Goal: Submit feedback/report problem

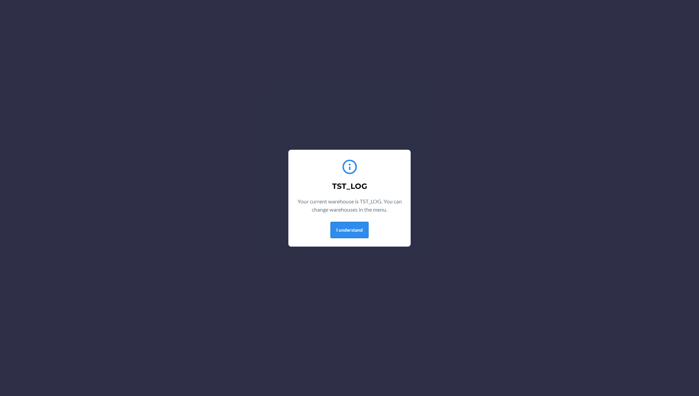
click at [354, 236] on button "I understand" at bounding box center [350, 230] width 38 height 16
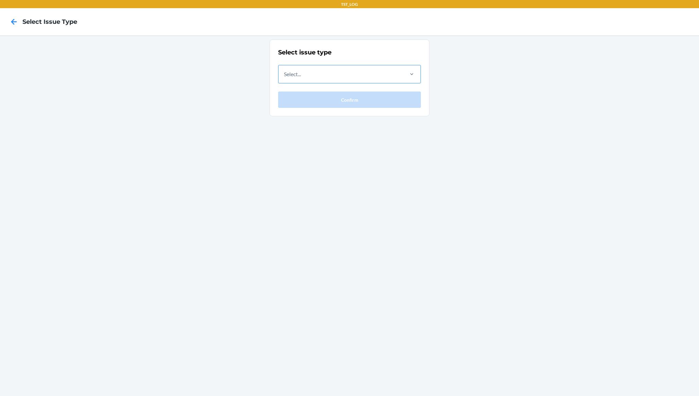
click at [343, 76] on div "Select..." at bounding box center [341, 74] width 124 height 18
click at [285, 76] on input "Select..." at bounding box center [284, 74] width 1 height 8
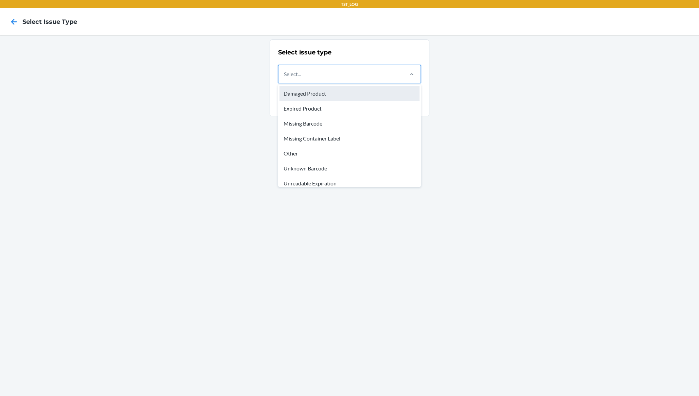
click at [333, 99] on div "Damaged Product" at bounding box center [350, 93] width 140 height 15
click at [285, 78] on input "option Damaged Product focused, 1 of 8. 8 results available. Use Up and Down to…" at bounding box center [284, 74] width 1 height 8
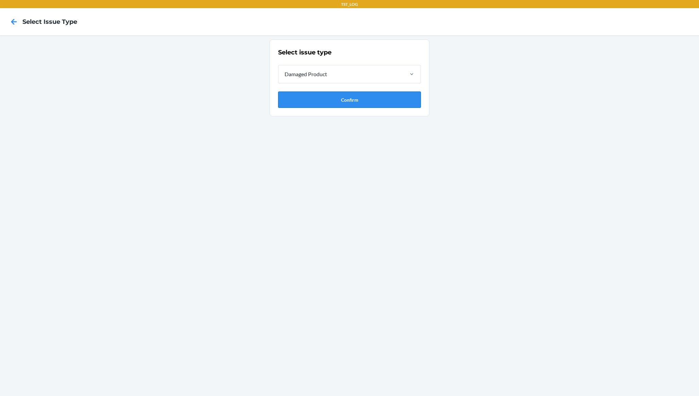
click at [336, 102] on button "Confirm" at bounding box center [349, 99] width 143 height 16
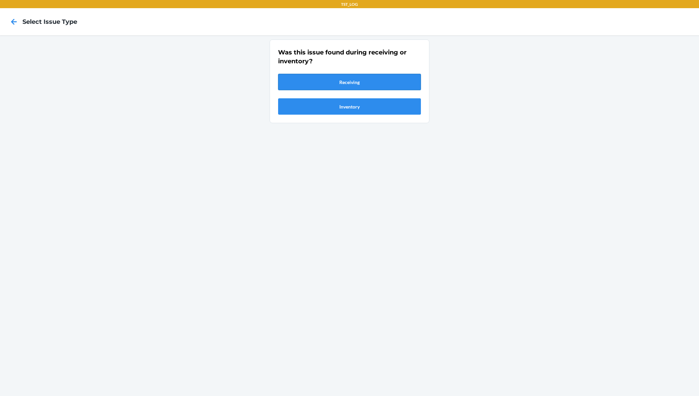
click at [365, 79] on button "Receiving" at bounding box center [349, 82] width 143 height 16
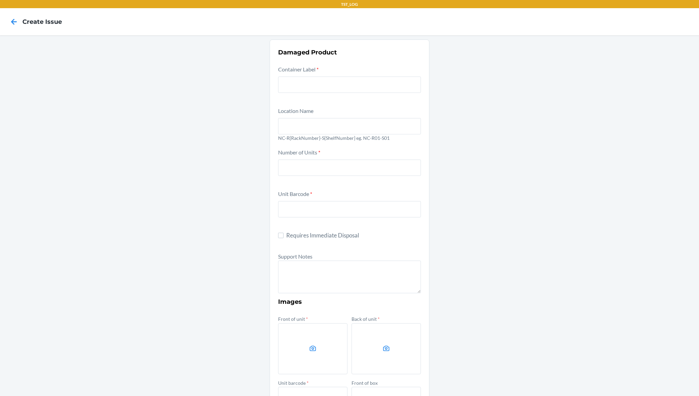
scroll to position [143, 0]
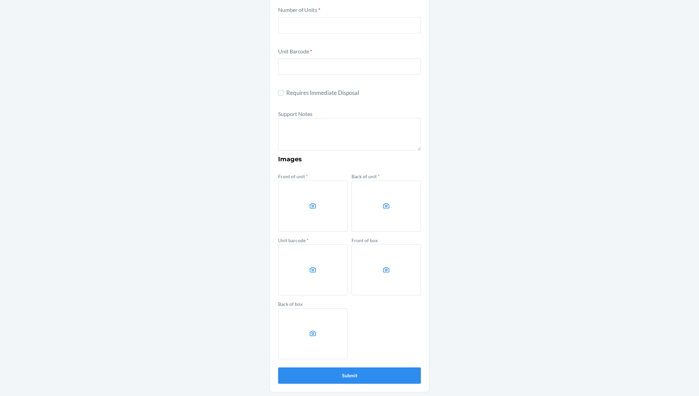
click at [318, 204] on label at bounding box center [312, 206] width 69 height 51
click at [0, 0] on input "file" at bounding box center [0, 0] width 0 height 0
